Goal: Find contact information: Find contact information

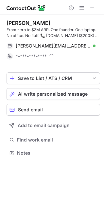
scroll to position [148, 104]
click at [89, 8] on button at bounding box center [92, 8] width 8 height 8
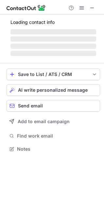
scroll to position [159, 104]
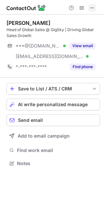
click at [91, 8] on span at bounding box center [92, 7] width 5 height 5
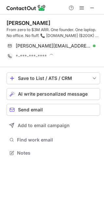
scroll to position [148, 104]
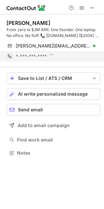
click at [57, 54] on div "*-***-***-****" at bounding box center [56, 56] width 80 height 6
click at [48, 55] on div "*-***-***-****" at bounding box center [56, 56] width 80 height 6
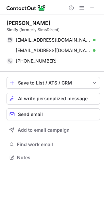
scroll to position [153, 104]
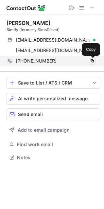
click at [95, 62] on button at bounding box center [92, 61] width 7 height 7
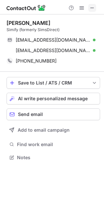
click at [95, 8] on span at bounding box center [92, 7] width 5 height 5
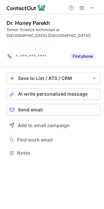
scroll to position [138, 104]
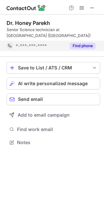
click at [83, 44] on button "Find phone" at bounding box center [83, 46] width 26 height 7
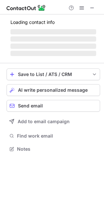
scroll to position [148, 104]
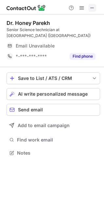
click at [94, 5] on span at bounding box center [92, 7] width 5 height 5
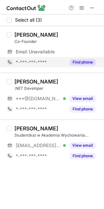
click at [84, 65] on button "Find phone" at bounding box center [83, 62] width 26 height 7
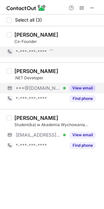
click at [85, 88] on button "View email" at bounding box center [83, 88] width 26 height 7
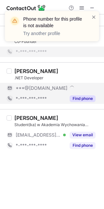
click at [84, 96] on button "Find phone" at bounding box center [83, 98] width 26 height 7
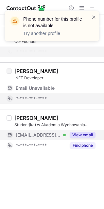
click at [92, 133] on button "View email" at bounding box center [83, 135] width 26 height 7
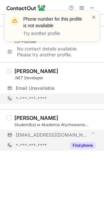
click at [81, 149] on div "Find phone" at bounding box center [81, 145] width 30 height 10
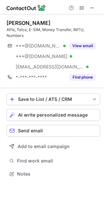
scroll to position [169, 104]
click at [89, 6] on button at bounding box center [92, 8] width 8 height 8
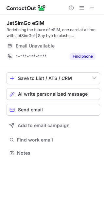
scroll to position [148, 104]
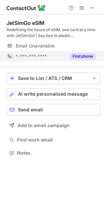
click at [84, 55] on button "Find phone" at bounding box center [83, 56] width 26 height 7
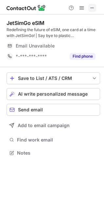
click at [93, 7] on span at bounding box center [92, 7] width 5 height 5
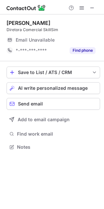
scroll to position [142, 104]
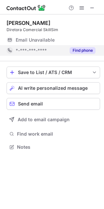
click at [76, 52] on button "Find phone" at bounding box center [83, 50] width 26 height 7
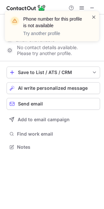
click at [94, 17] on span at bounding box center [93, 17] width 5 height 7
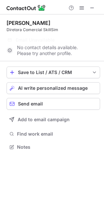
click at [93, 6] on div "Phone number for this profile is not available Try another profile" at bounding box center [52, 29] width 105 height 48
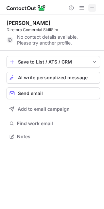
click at [90, 7] on span at bounding box center [92, 7] width 5 height 5
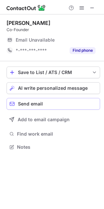
scroll to position [3, 3]
